Goal: Check status: Check status

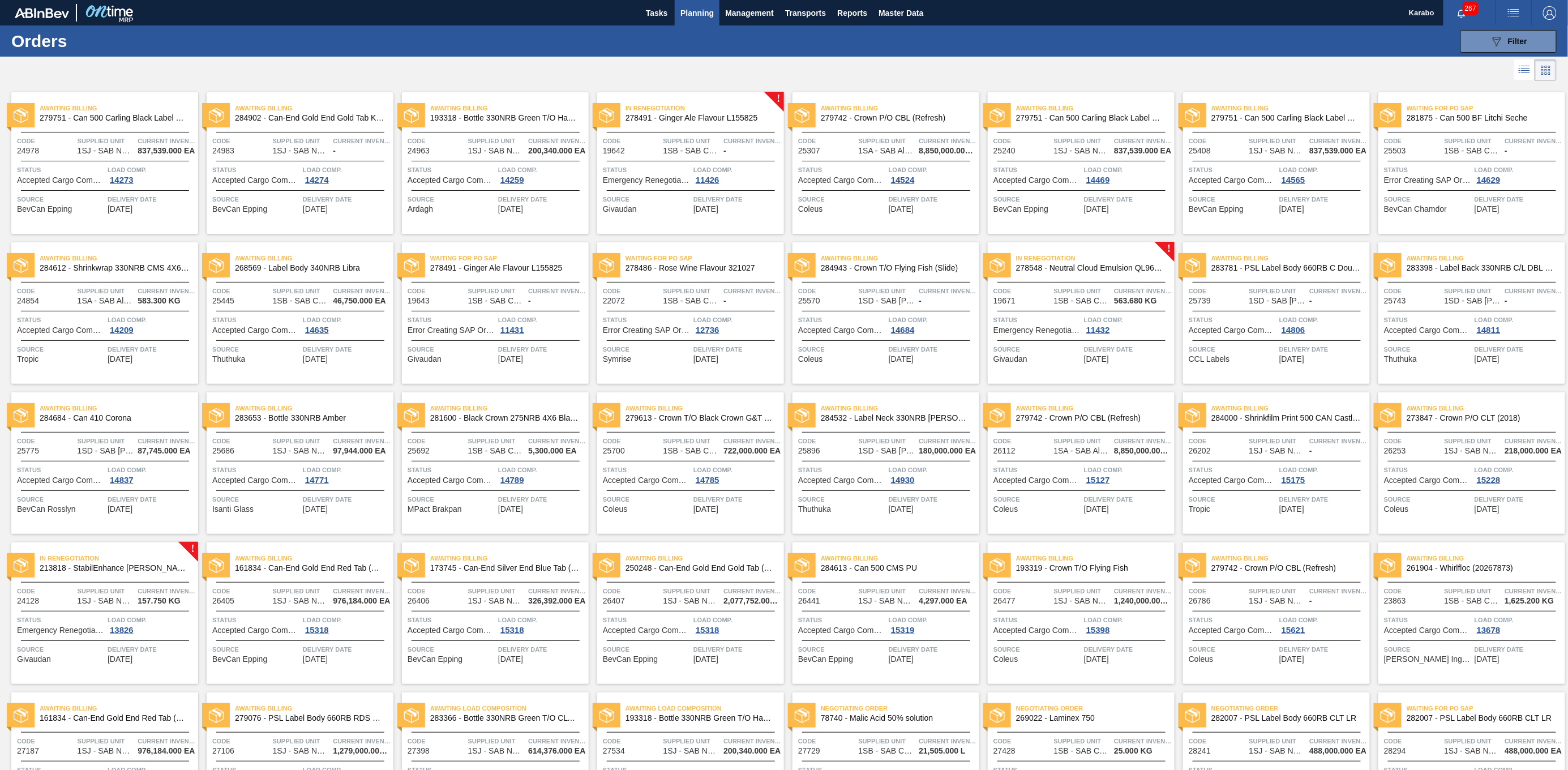
click at [706, 8] on span "Planning" at bounding box center [697, 13] width 33 height 14
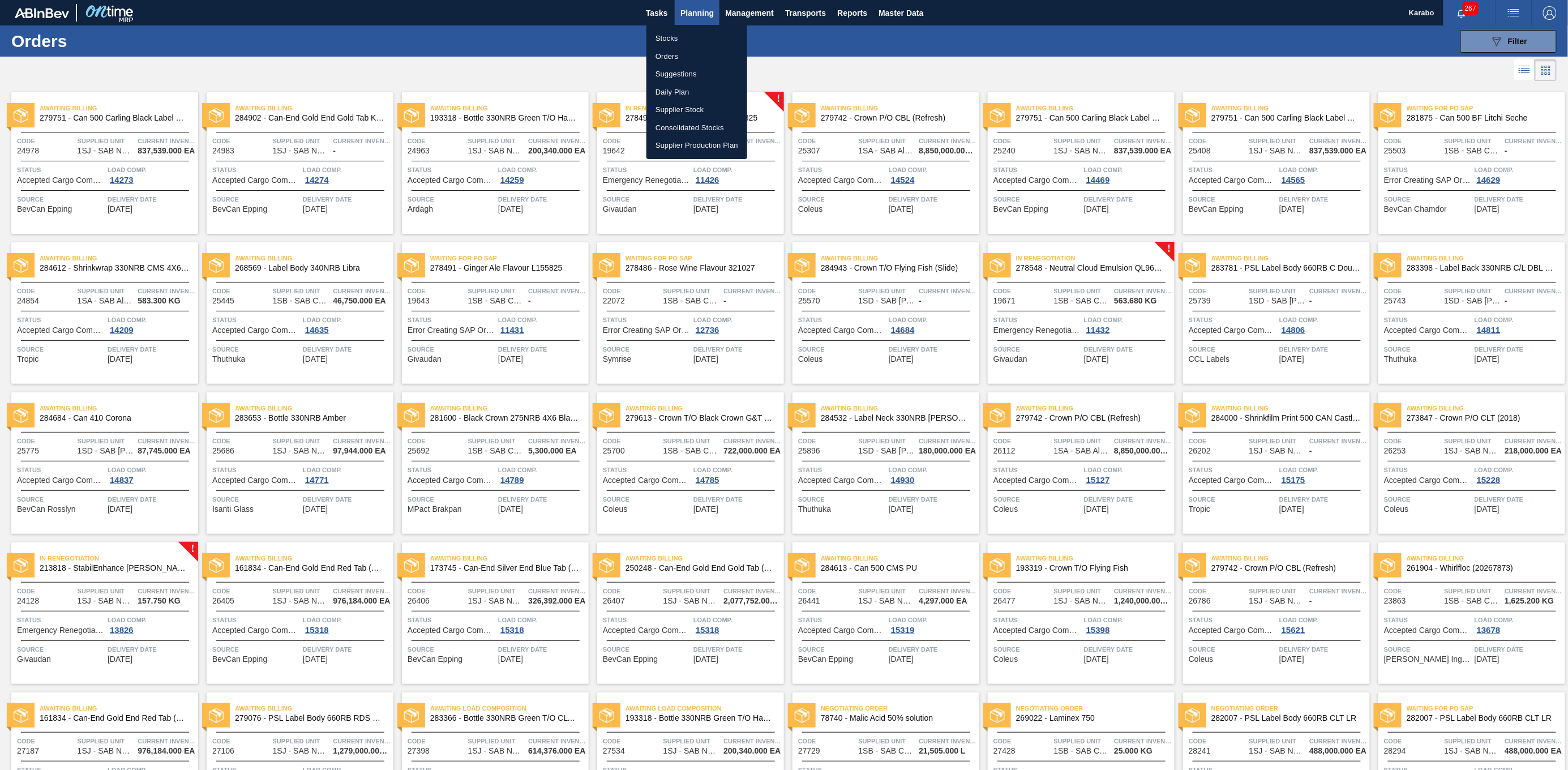
click at [680, 52] on li "Orders" at bounding box center [696, 56] width 101 height 18
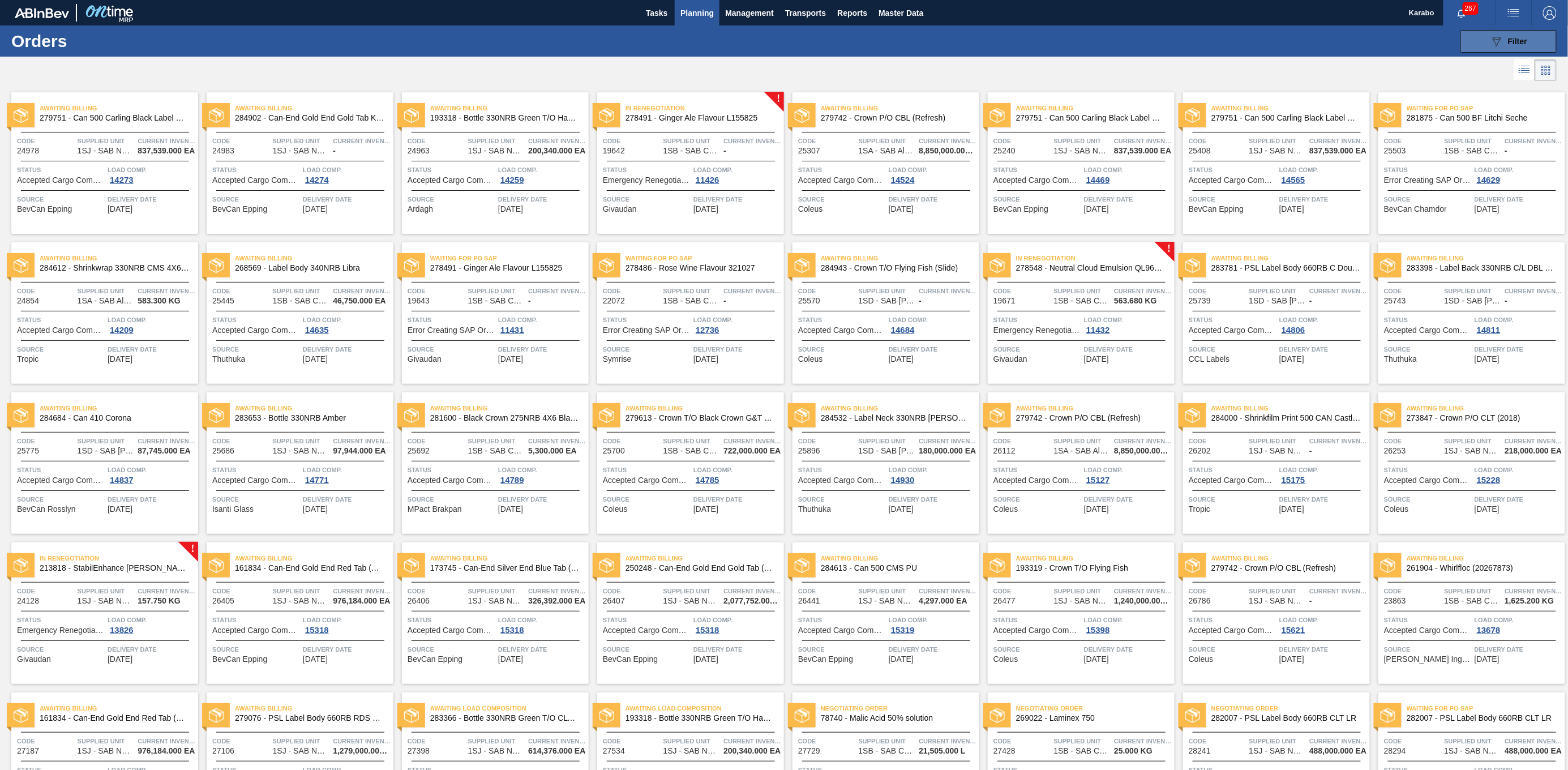
click at [1520, 48] on button "089F7B8B-B2A5-4AFE-B5C0-19BA573D28AC Filter" at bounding box center [1509, 41] width 96 height 23
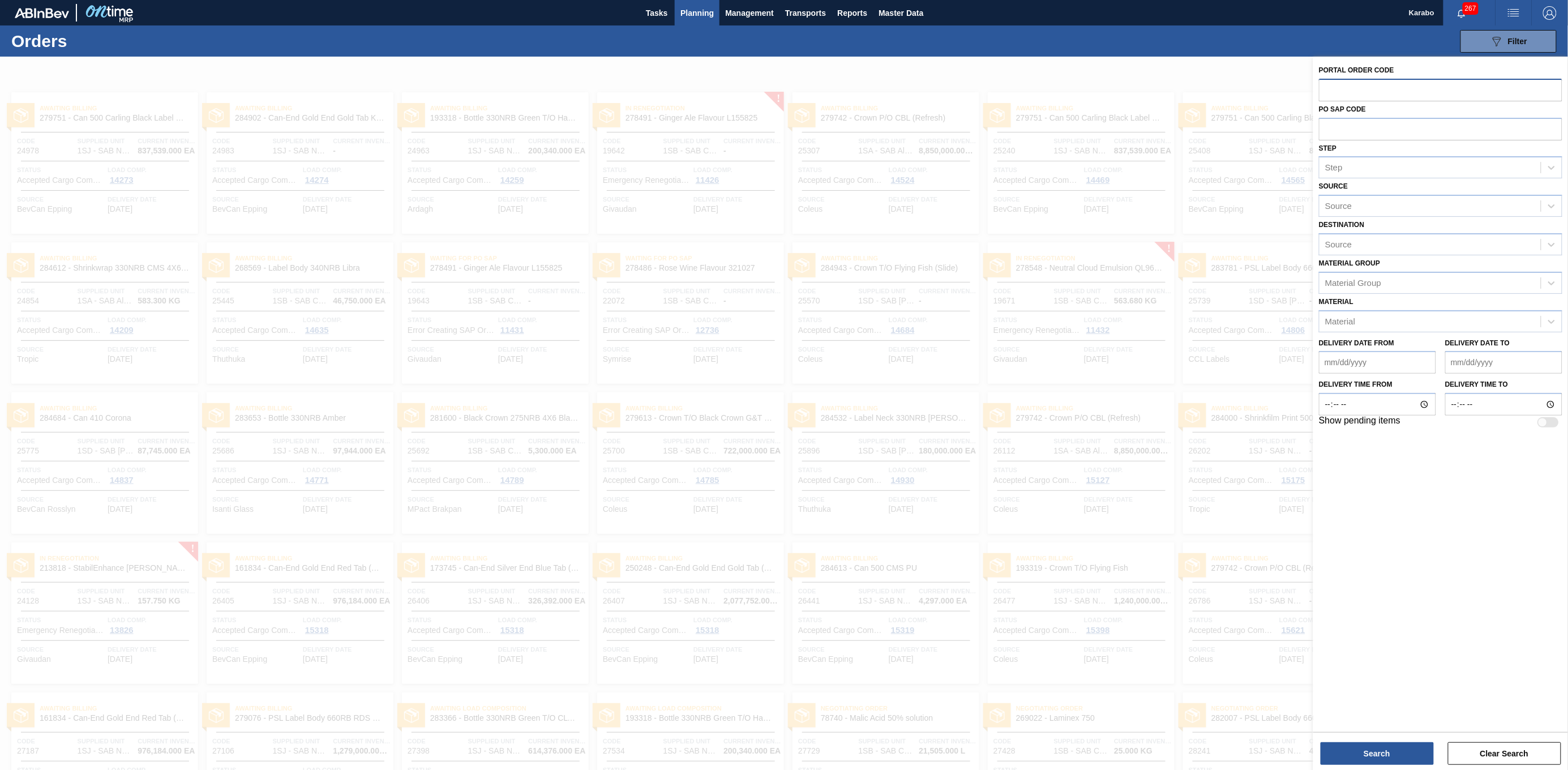
click at [1360, 83] on input "text" at bounding box center [1441, 89] width 244 height 22
type input "31510"
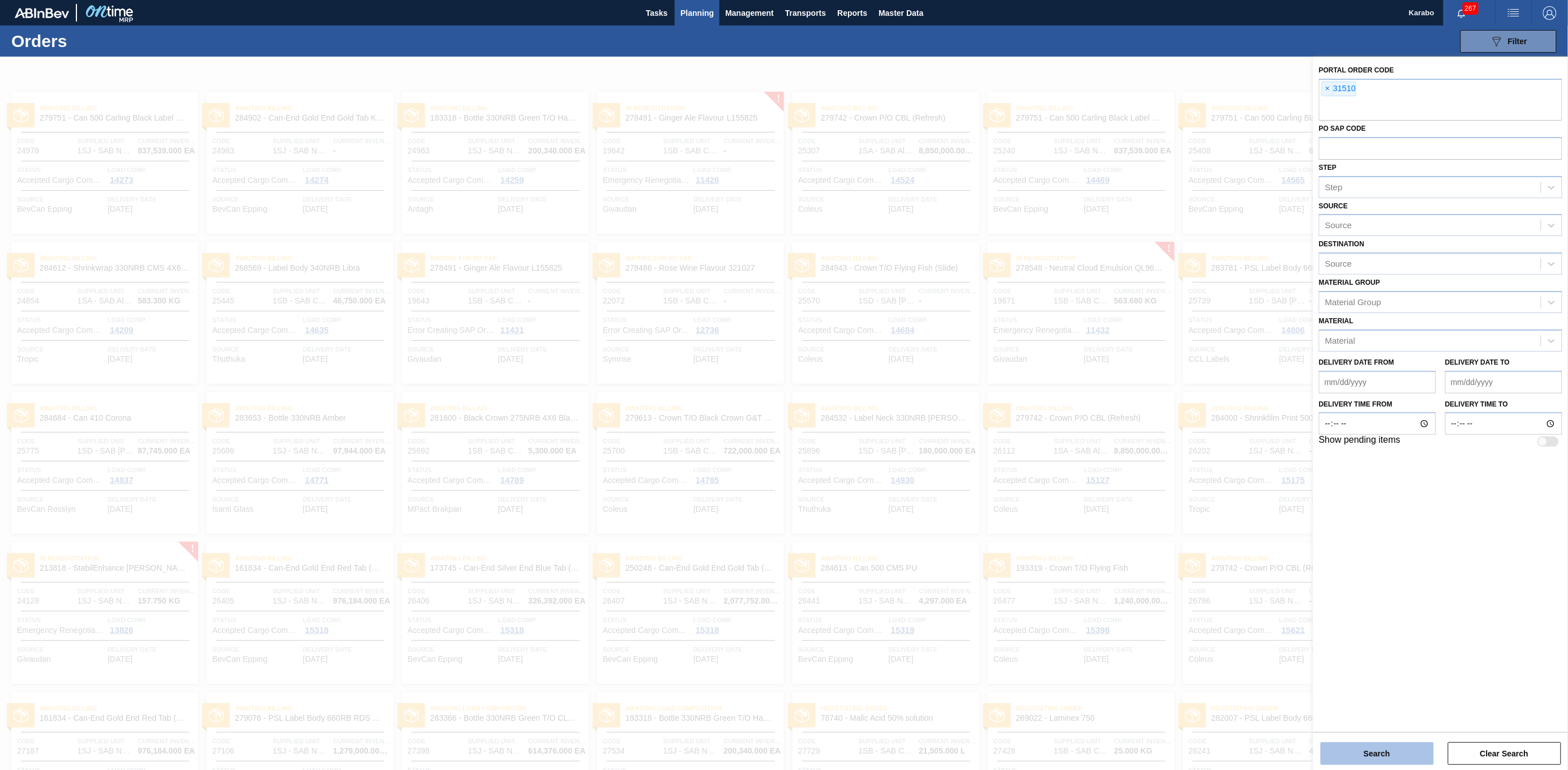
click at [1406, 743] on button "Search" at bounding box center [1377, 753] width 113 height 23
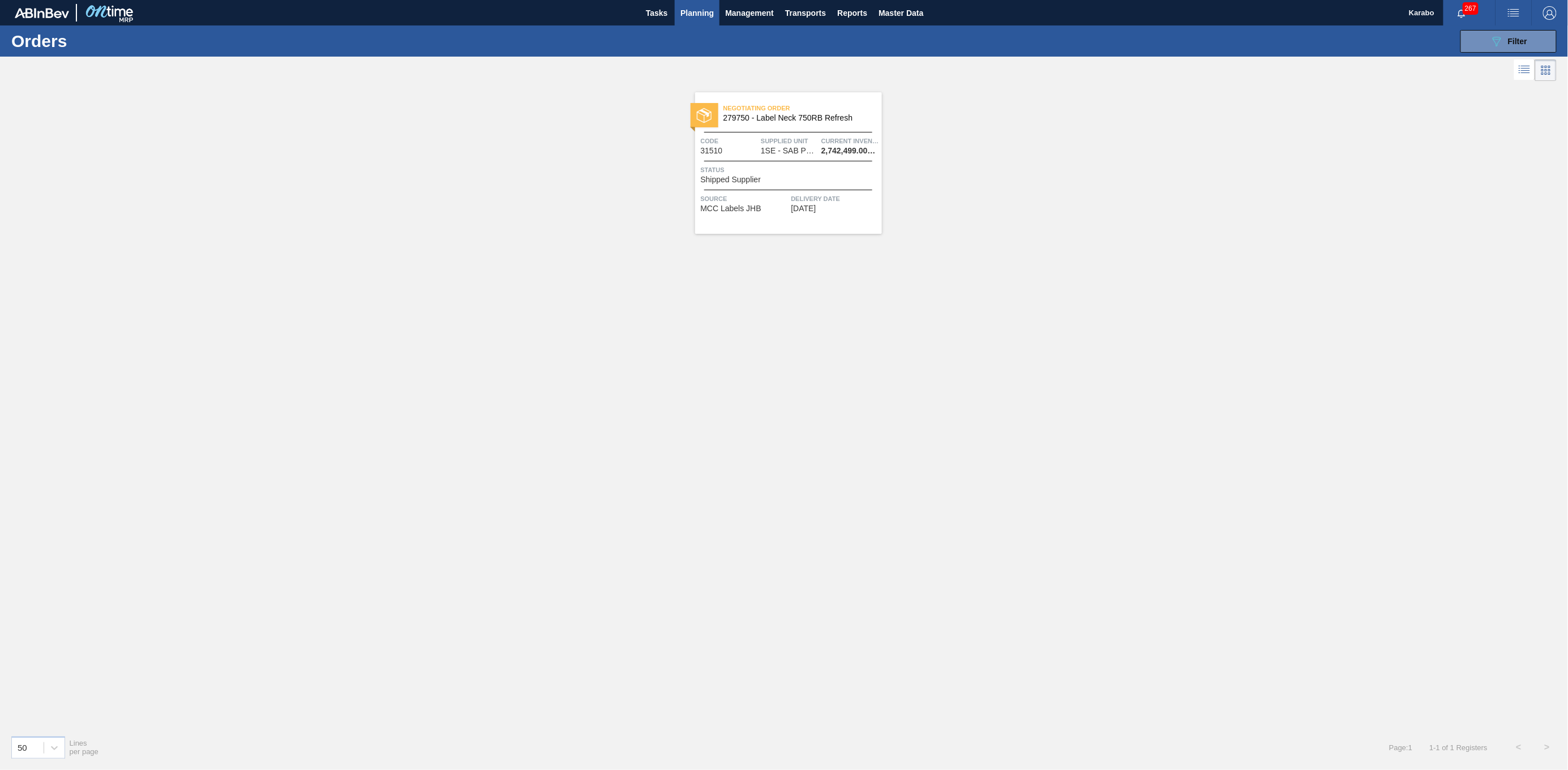
click at [821, 217] on div "Negotiating Order 279750 - Label Neck 750RB Refresh Code 31510 Supplied Unit 1S…" at bounding box center [788, 163] width 187 height 141
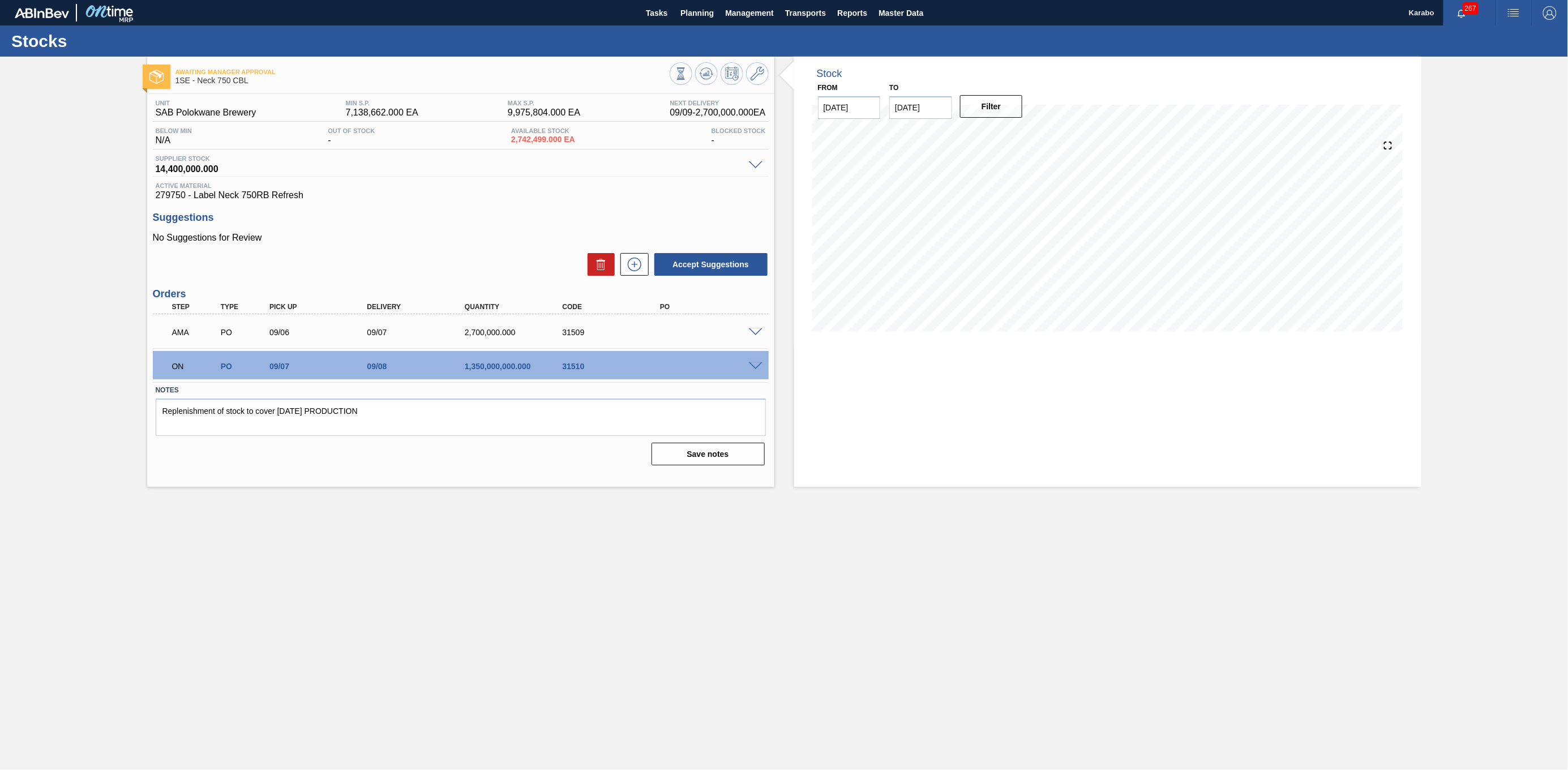
click at [752, 368] on span at bounding box center [756, 366] width 14 height 8
